Goal: Task Accomplishment & Management: Manage account settings

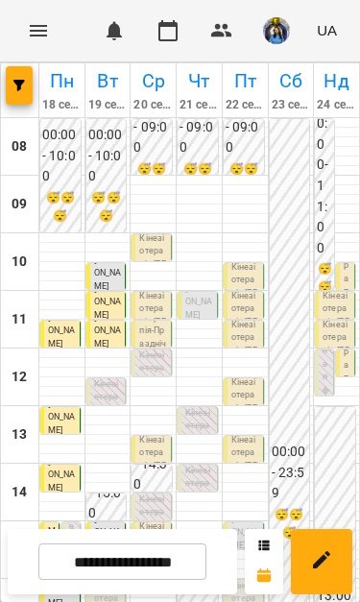
scroll to position [190, 0]
click at [100, 494] on p "[PERSON_NAME]" at bounding box center [97, 565] width 7 height 143
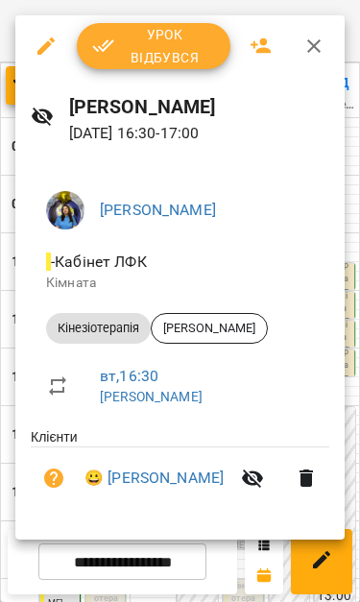
click at [141, 41] on span "Урок відбувся" at bounding box center [153, 46] width 123 height 46
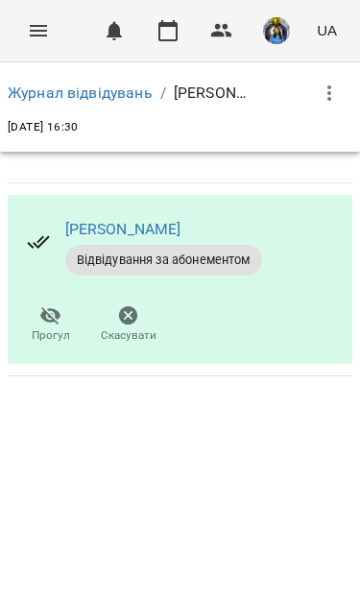
click at [33, 31] on icon "Menu" at bounding box center [38, 31] width 17 height 12
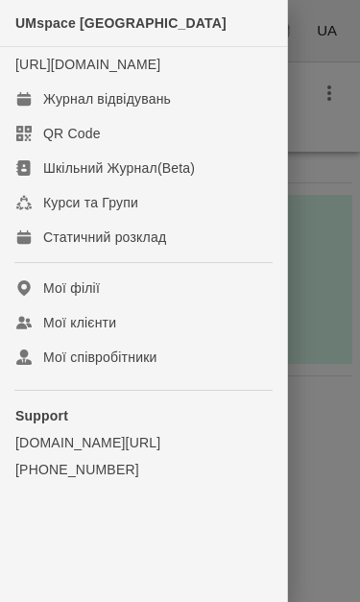
click at [41, 115] on link "Журнал відвідувань" at bounding box center [143, 99] width 287 height 35
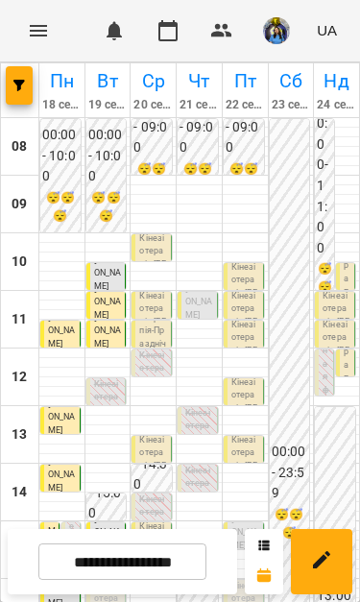
scroll to position [319, 0]
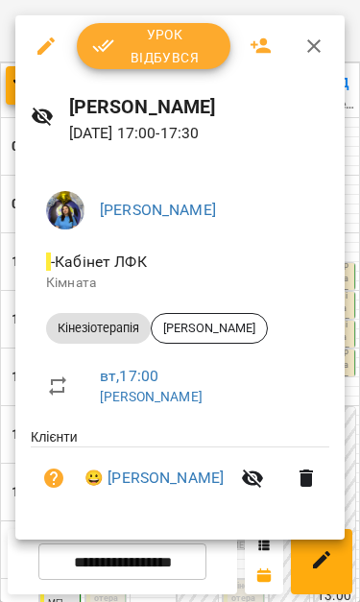
click at [116, 47] on span "Урок відбувся" at bounding box center [153, 46] width 123 height 46
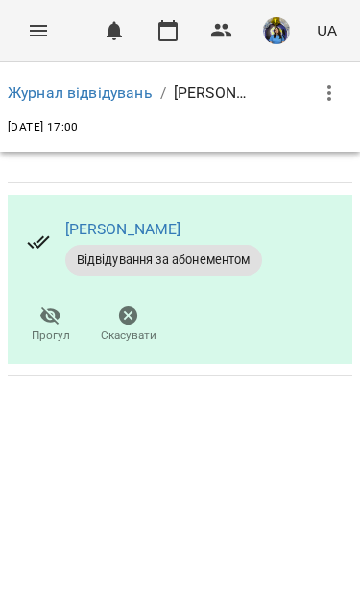
click at [29, 33] on icon "Menu" at bounding box center [38, 30] width 23 height 23
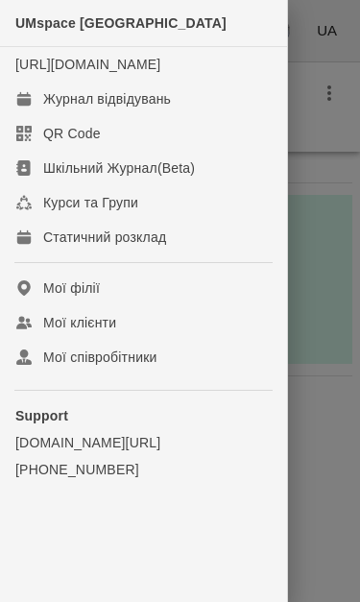
click at [67, 108] on div "Журнал відвідувань" at bounding box center [107, 98] width 128 height 19
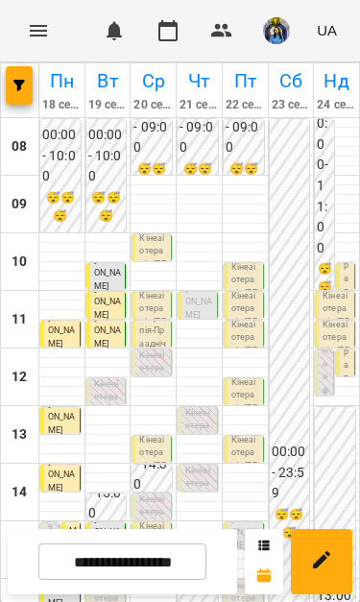
scroll to position [263, 0]
